Goal: Task Accomplishment & Management: Use online tool/utility

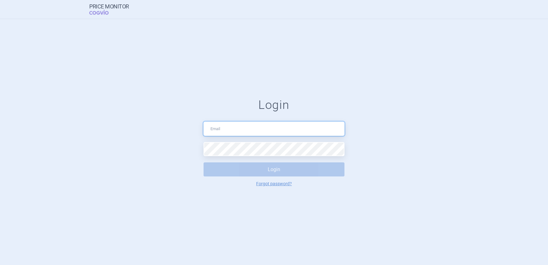
click at [293, 126] on input "text" at bounding box center [274, 129] width 141 height 14
paste input "[EMAIL_ADDRESS][PERSON_NAME][DOMAIN_NAME]"
type input "[EMAIL_ADDRESS][PERSON_NAME][DOMAIN_NAME]"
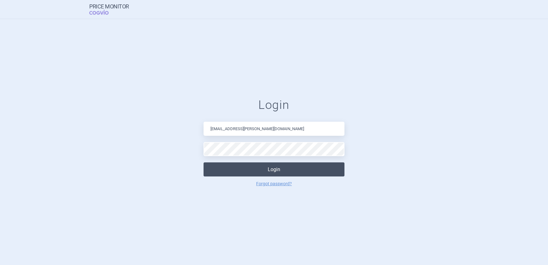
click at [274, 172] on button "Login" at bounding box center [274, 170] width 141 height 14
